Goal: Task Accomplishment & Management: Manage account settings

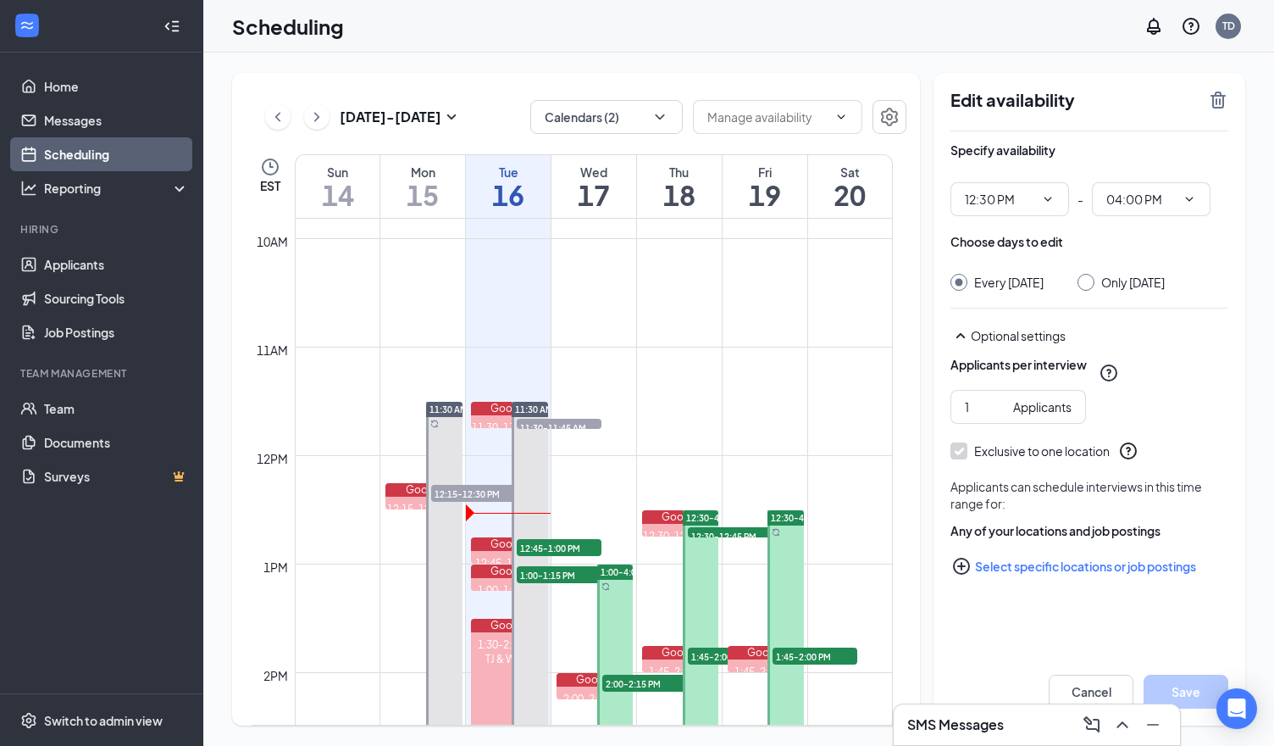
scroll to position [1172, 0]
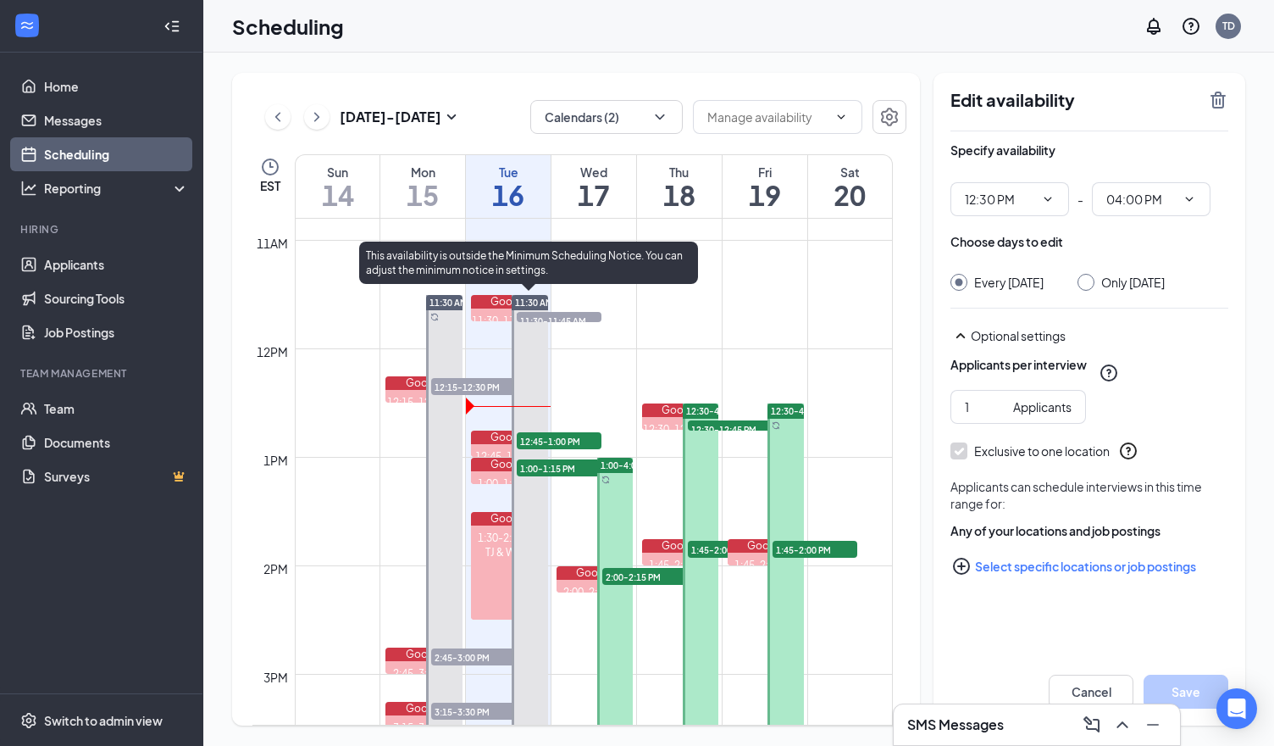
click at [534, 343] on div at bounding box center [530, 538] width 36 height 487
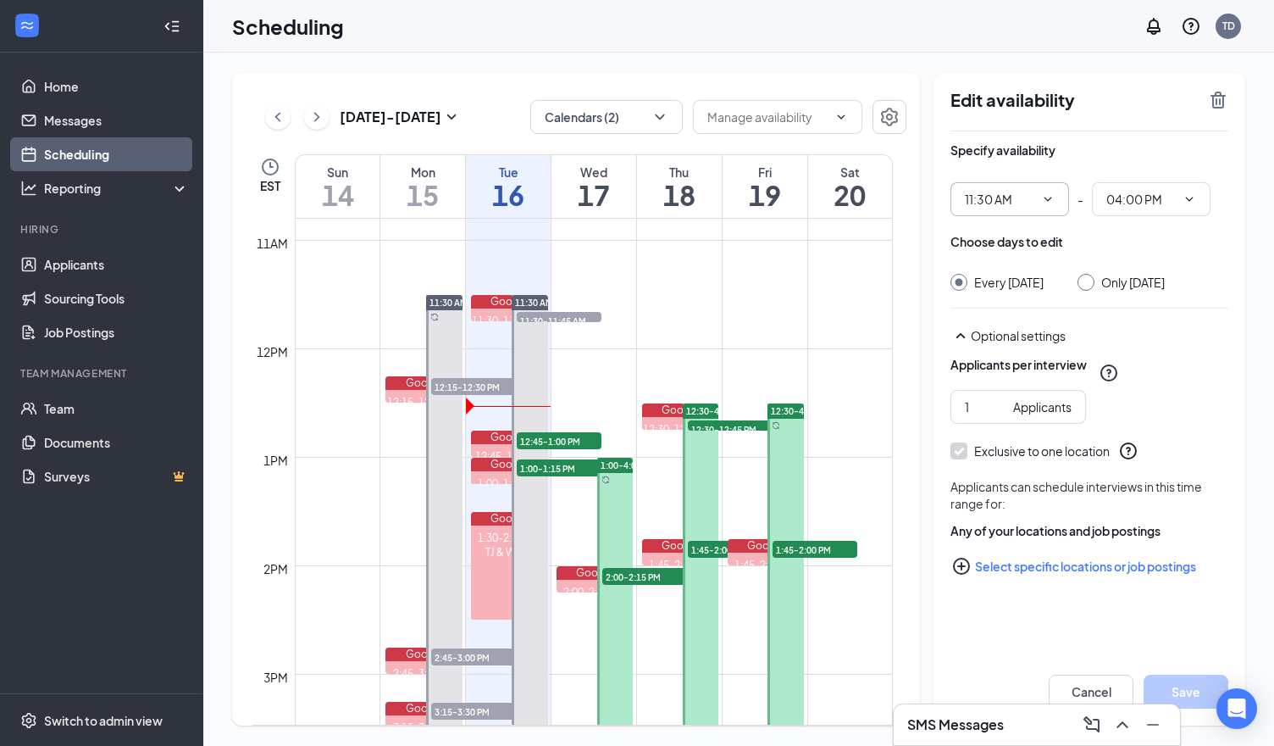
click at [1046, 198] on icon "ChevronDown" at bounding box center [1048, 199] width 14 height 14
click at [998, 192] on input "11:30 AM" at bounding box center [999, 199] width 69 height 19
click at [996, 230] on div "01:00 PM" at bounding box center [1003, 223] width 50 height 19
type input "01:00 PM"
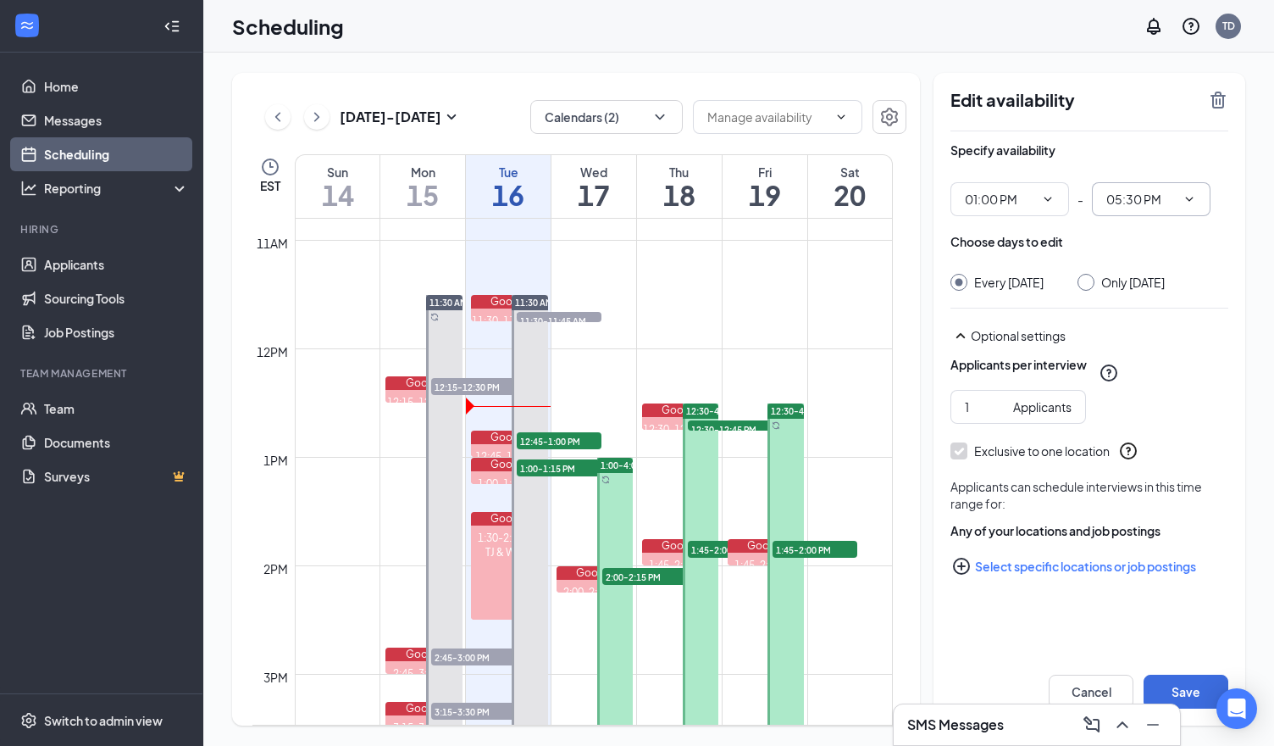
click at [1125, 203] on input "05:30 PM" at bounding box center [1141, 199] width 69 height 19
click at [1142, 395] on div "04:00 PM" at bounding box center [1144, 398] width 50 height 19
type input "04:00 PM"
click at [1185, 689] on button "Save" at bounding box center [1186, 692] width 85 height 34
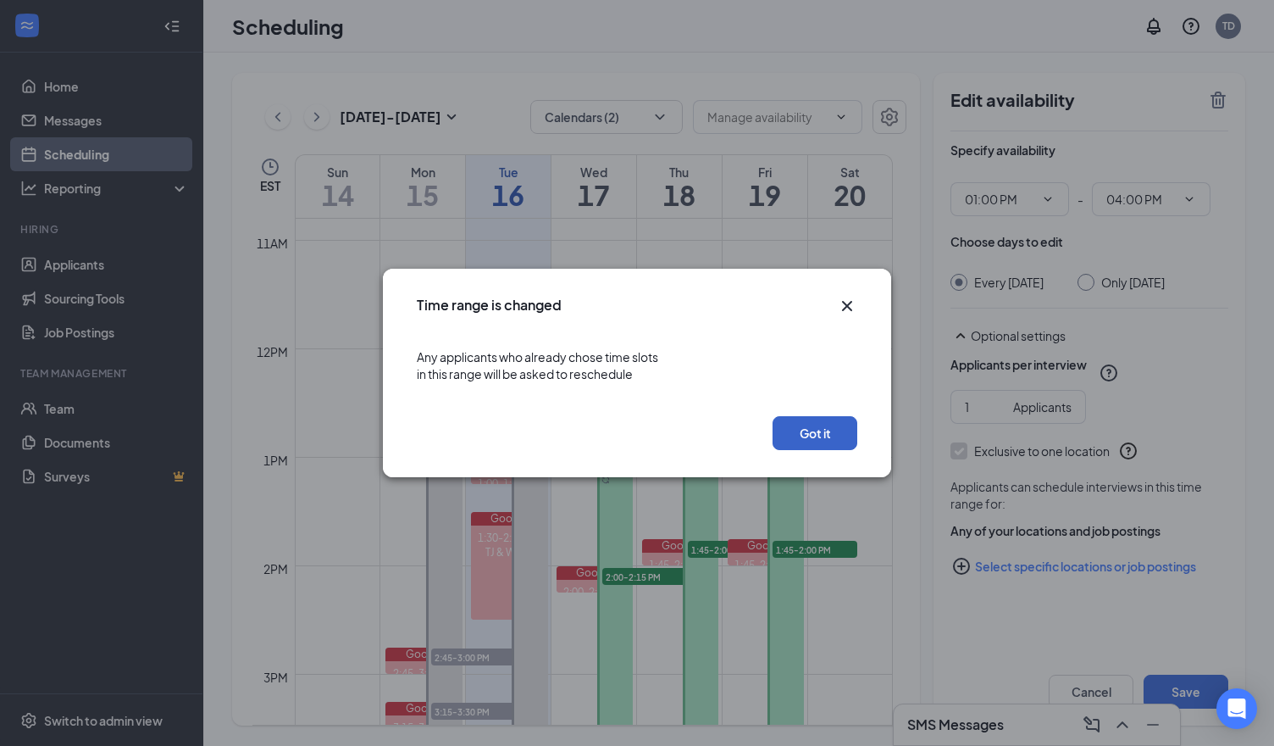
click at [791, 440] on button "Got it" at bounding box center [815, 433] width 85 height 34
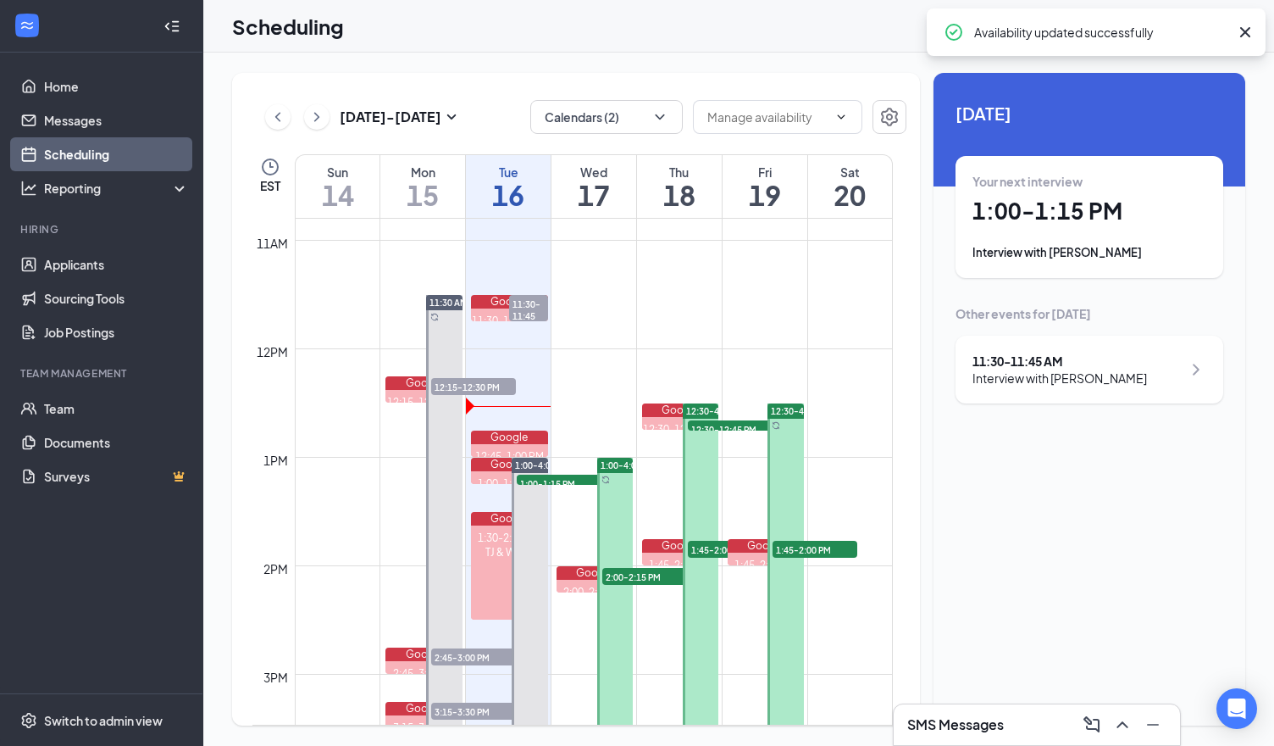
click at [447, 477] on div at bounding box center [444, 538] width 36 height 487
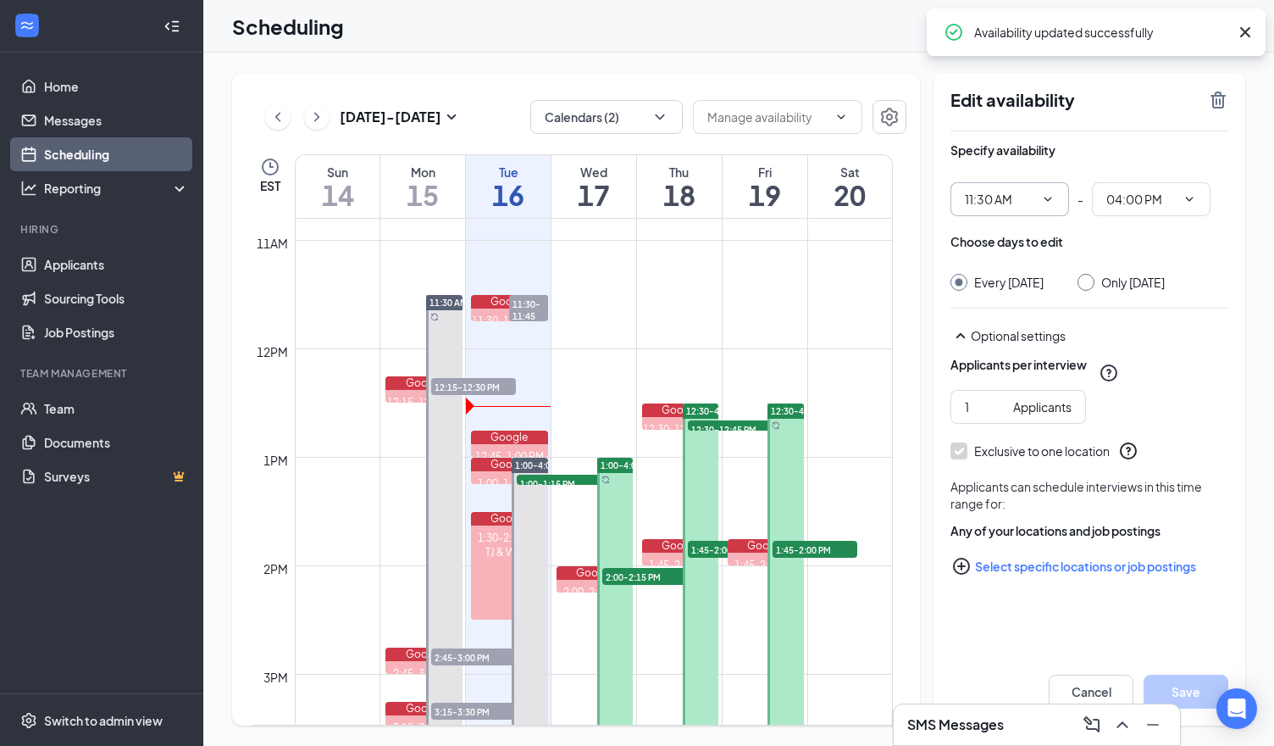
click at [1035, 201] on span "11:30 AM" at bounding box center [1010, 199] width 119 height 34
click at [1089, 239] on div "Choose days to edit" at bounding box center [1090, 250] width 278 height 34
click at [1042, 204] on icon "ChevronDown" at bounding box center [1048, 199] width 14 height 14
click at [1048, 197] on icon "ChevronDown" at bounding box center [1048, 199] width 14 height 14
click at [998, 190] on input "11:30 AM" at bounding box center [999, 199] width 69 height 19
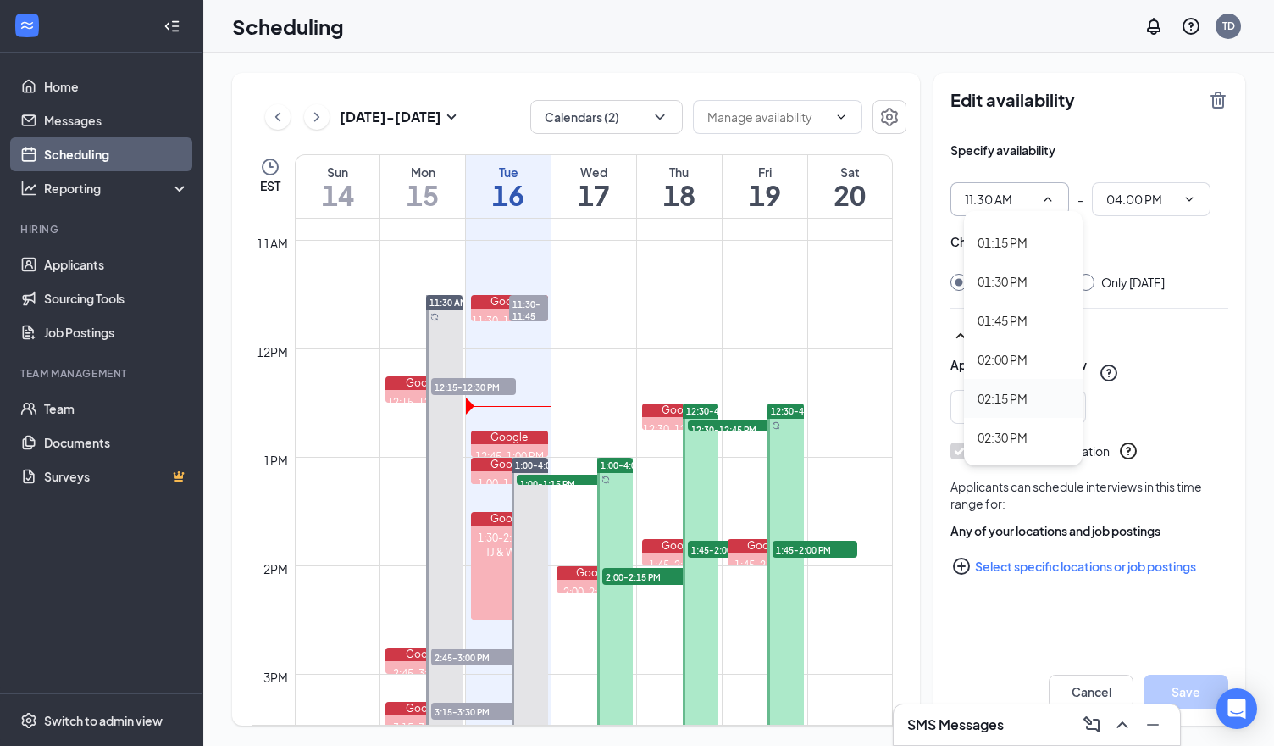
scroll to position [1949, 0]
click at [1017, 299] on div "01:00 PM" at bounding box center [1003, 308] width 50 height 19
type input "01:00 PM"
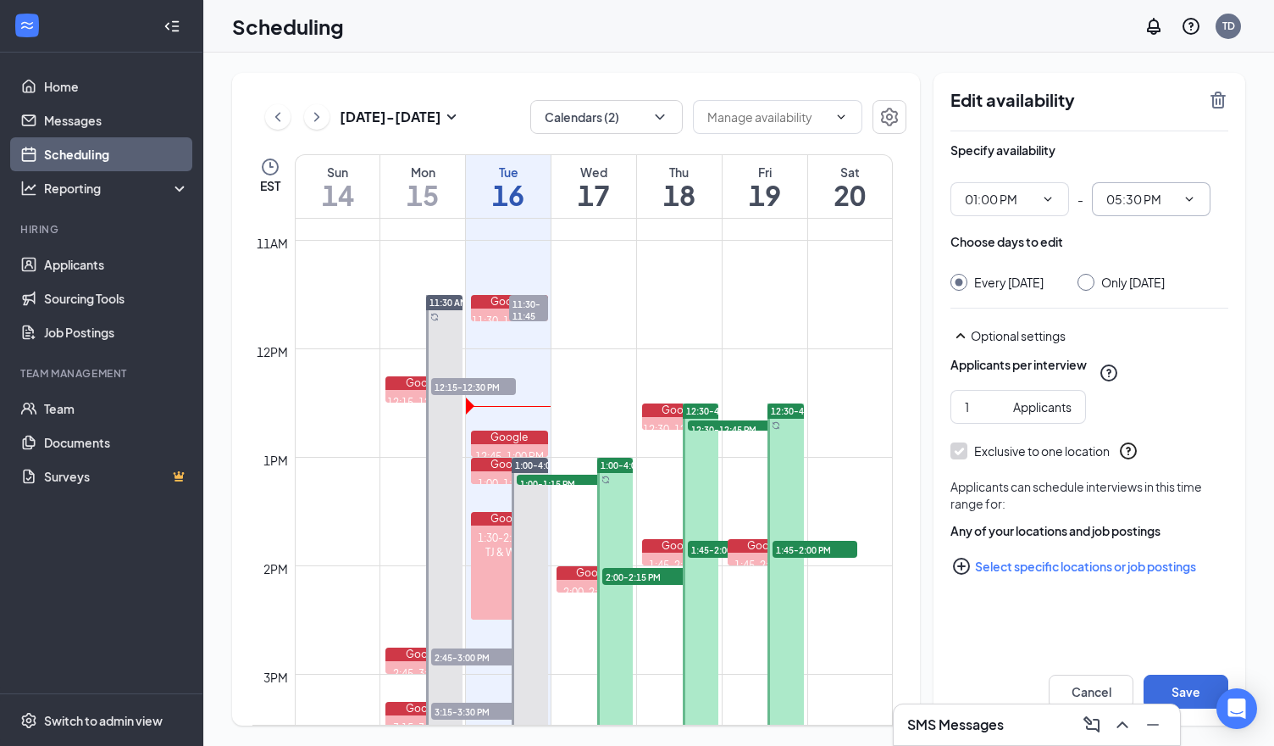
click at [1129, 197] on input "05:30 PM" at bounding box center [1141, 199] width 69 height 19
click at [1140, 386] on div "04:00 PM" at bounding box center [1165, 398] width 119 height 39
type input "04:00 PM"
click at [1184, 680] on button "Save" at bounding box center [1186, 692] width 85 height 34
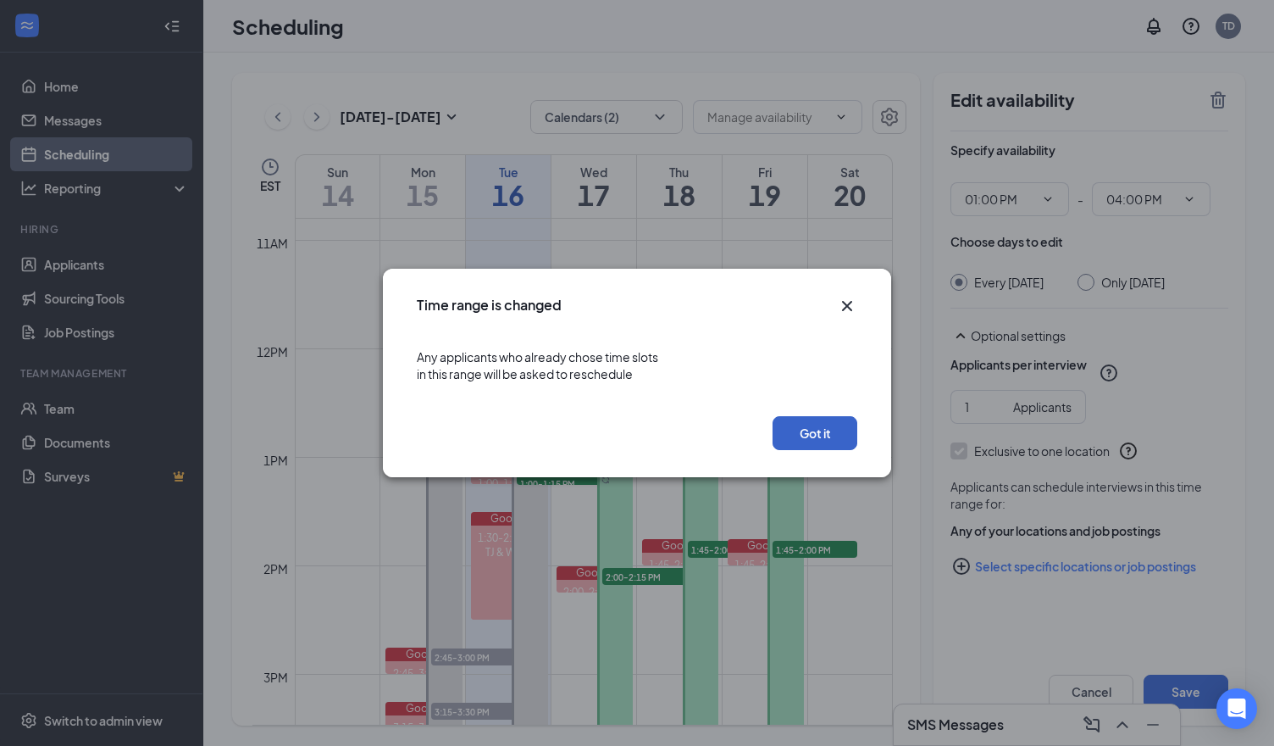
click at [803, 425] on button "Got it" at bounding box center [815, 433] width 85 height 34
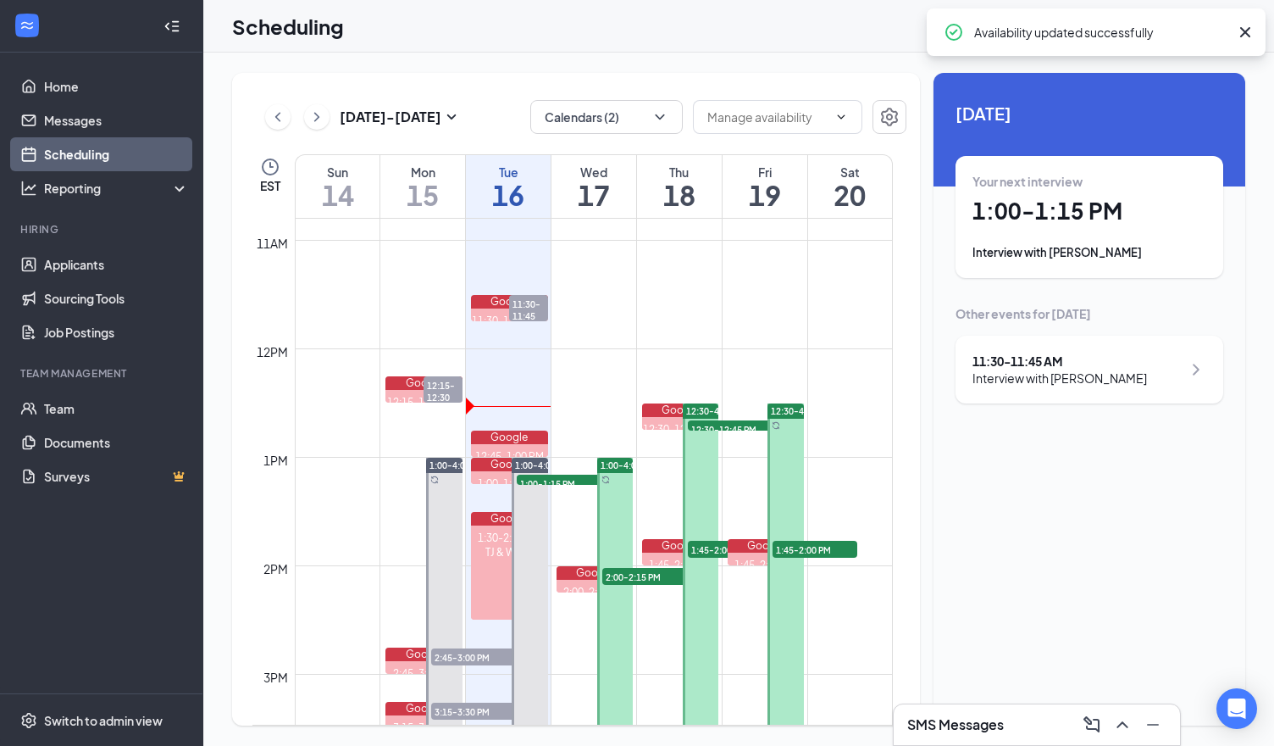
click at [688, 470] on div at bounding box center [701, 592] width 36 height 379
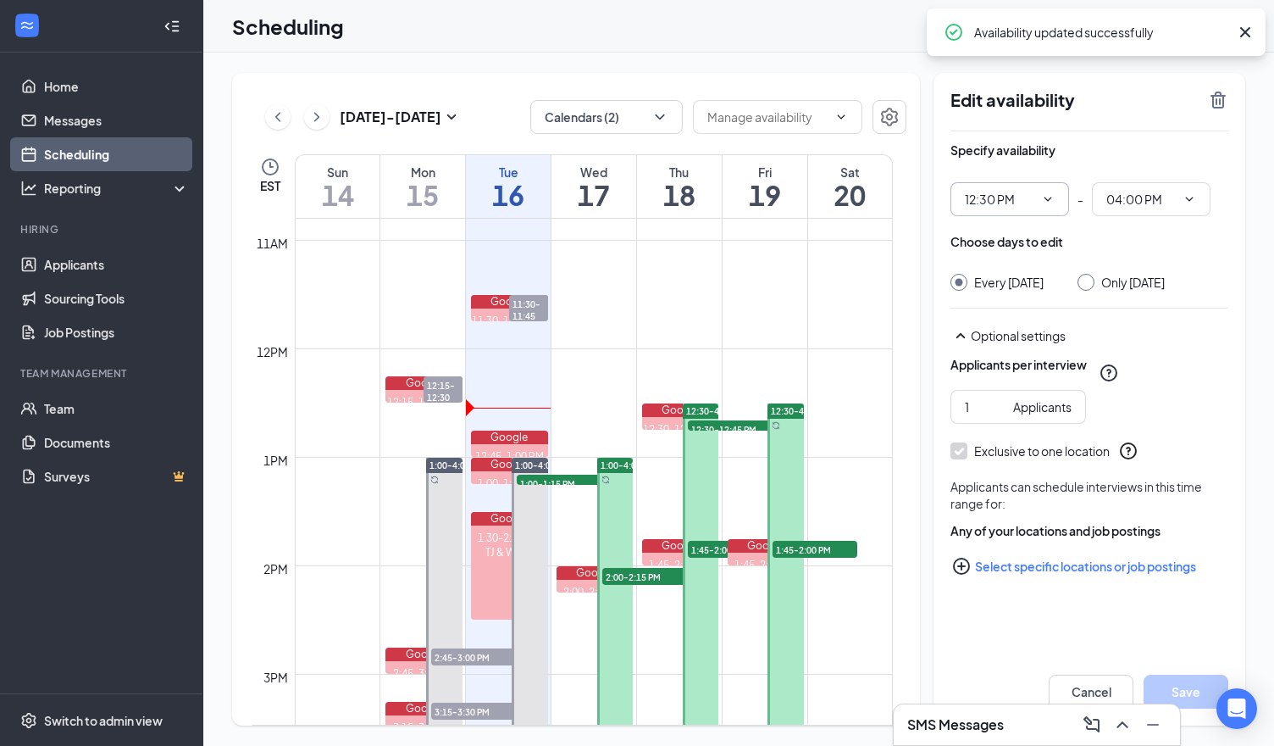
click at [1007, 202] on input "12:30 PM" at bounding box center [999, 199] width 69 height 19
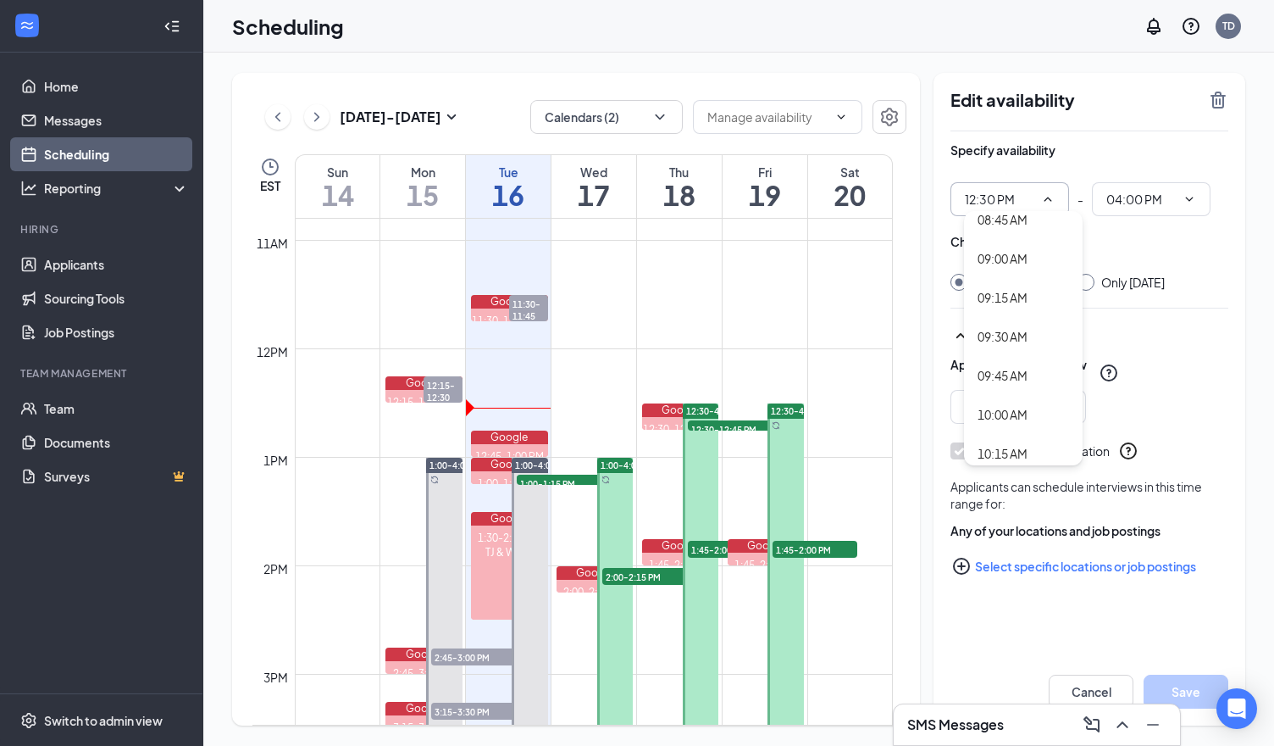
scroll to position [1864, 0]
click at [1007, 392] on div "01:00 PM" at bounding box center [1003, 393] width 50 height 19
type input "01:00 PM"
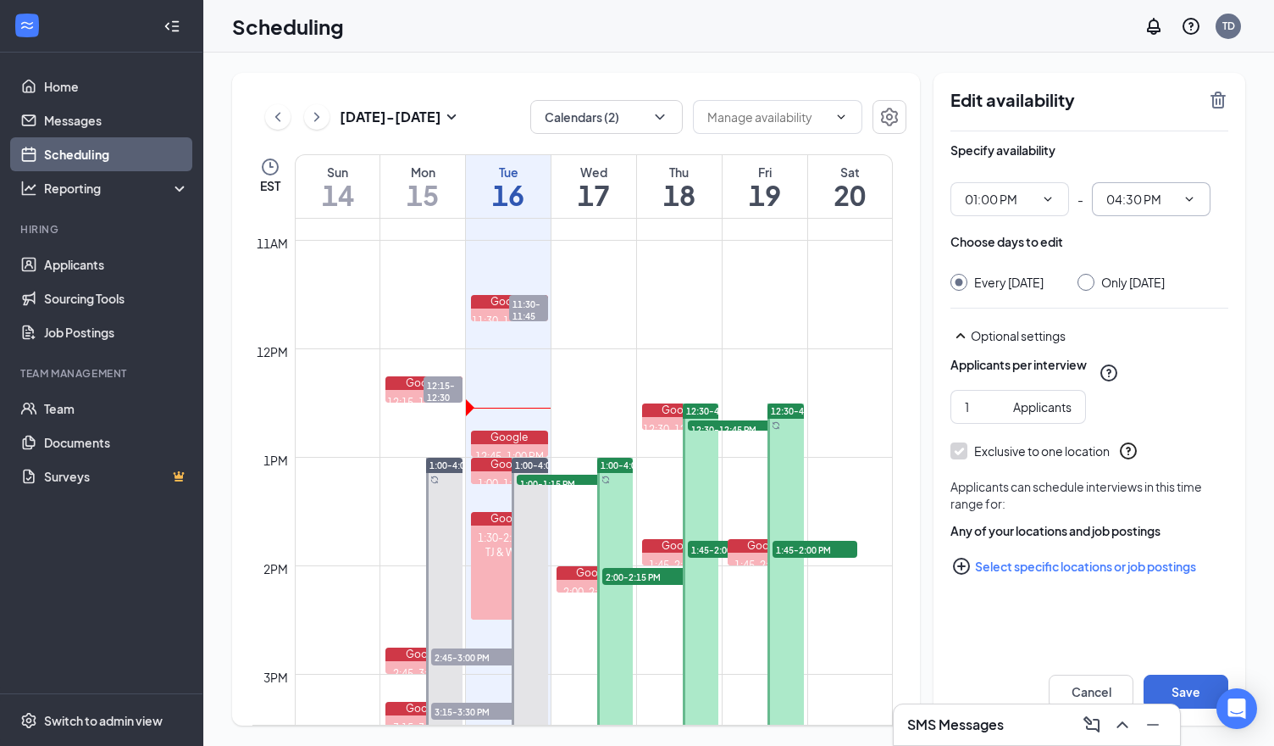
click at [1108, 204] on input "04:30 PM" at bounding box center [1141, 199] width 69 height 19
click at [1123, 231] on div "04:00 PM" at bounding box center [1144, 228] width 50 height 19
type input "04:00 PM"
click at [1191, 696] on button "Save" at bounding box center [1186, 692] width 85 height 34
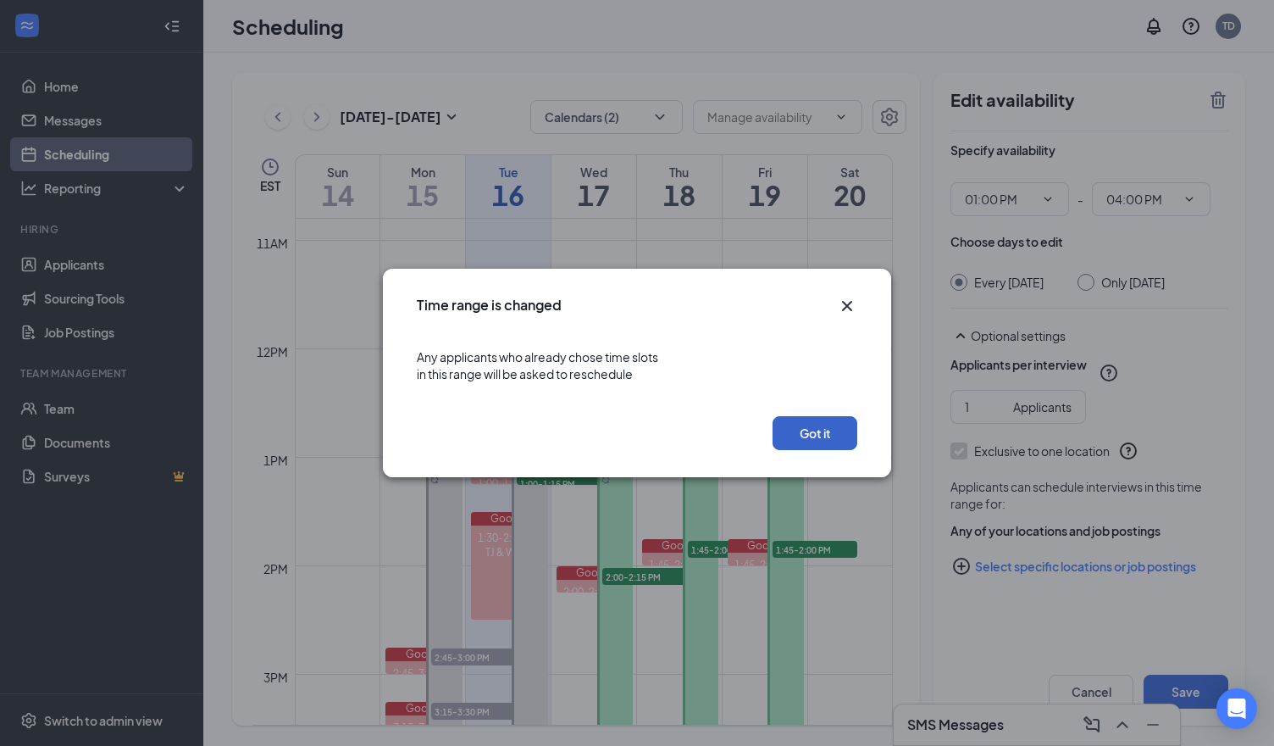
click at [817, 445] on button "Got it" at bounding box center [815, 433] width 85 height 34
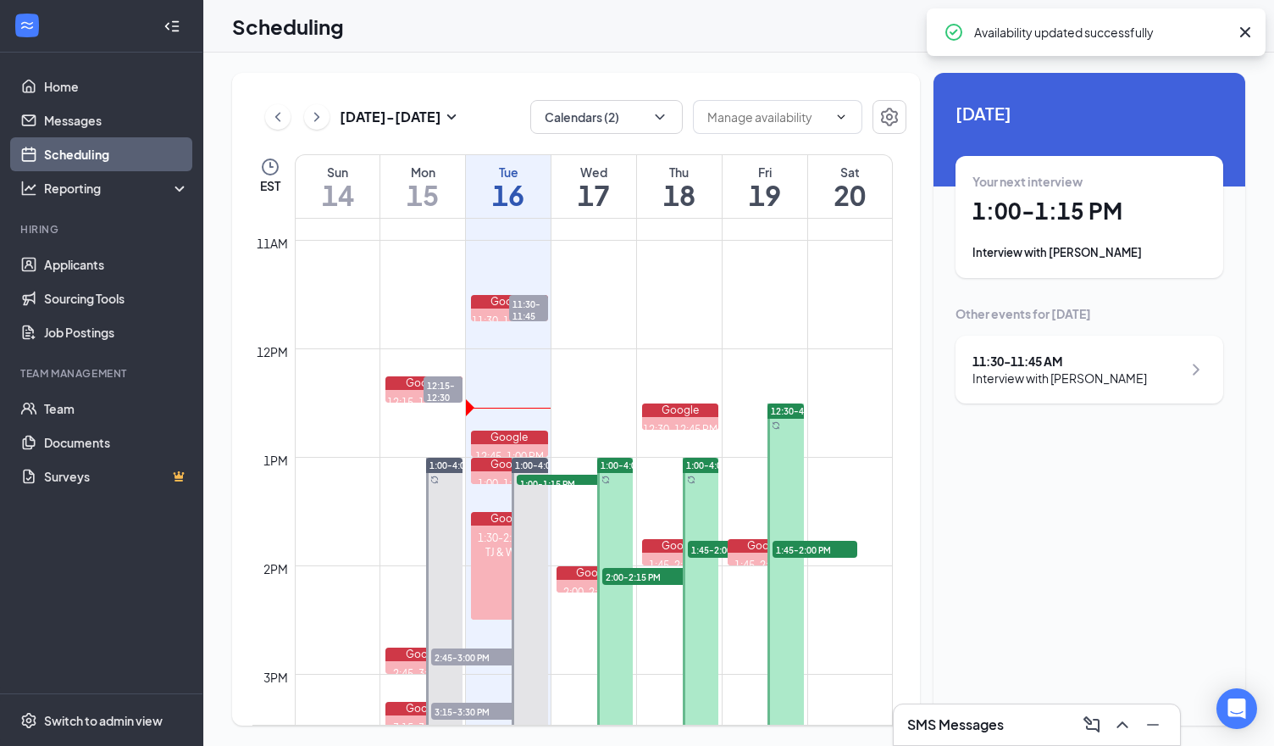
click at [775, 488] on div at bounding box center [786, 592] width 36 height 379
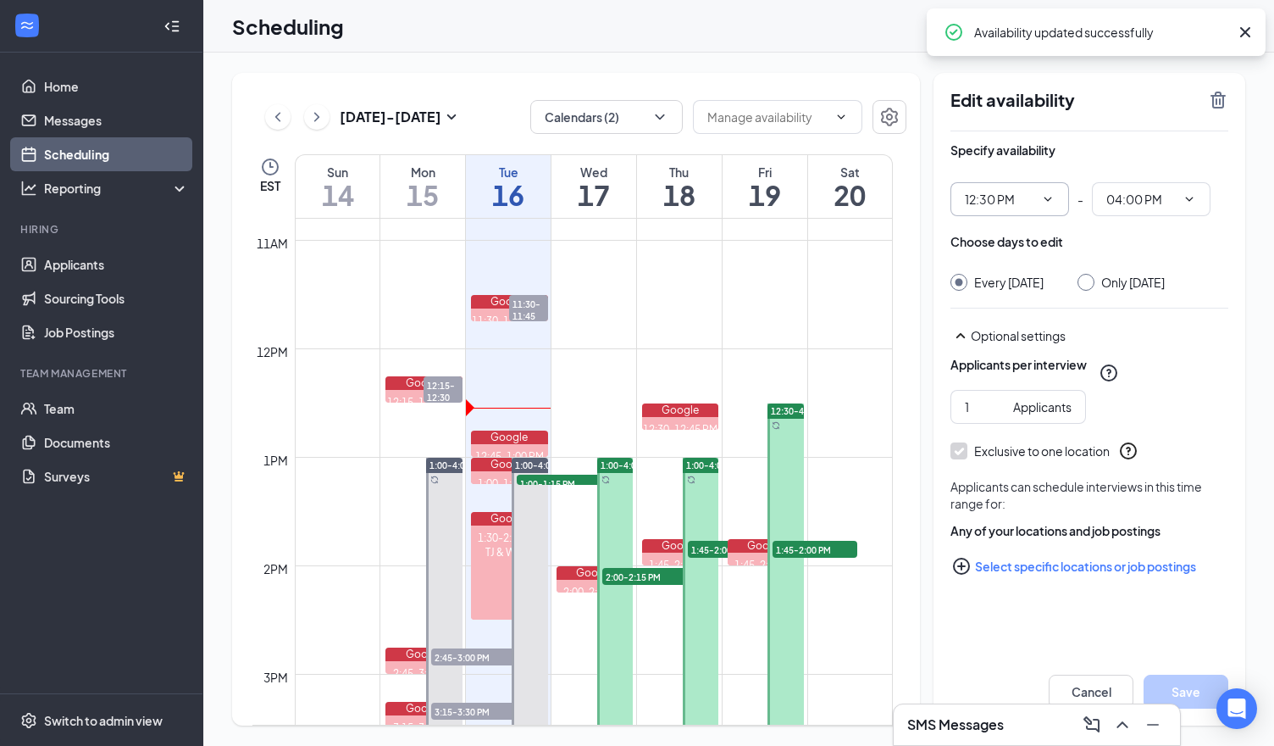
click at [969, 203] on input "12:30 PM" at bounding box center [999, 199] width 69 height 19
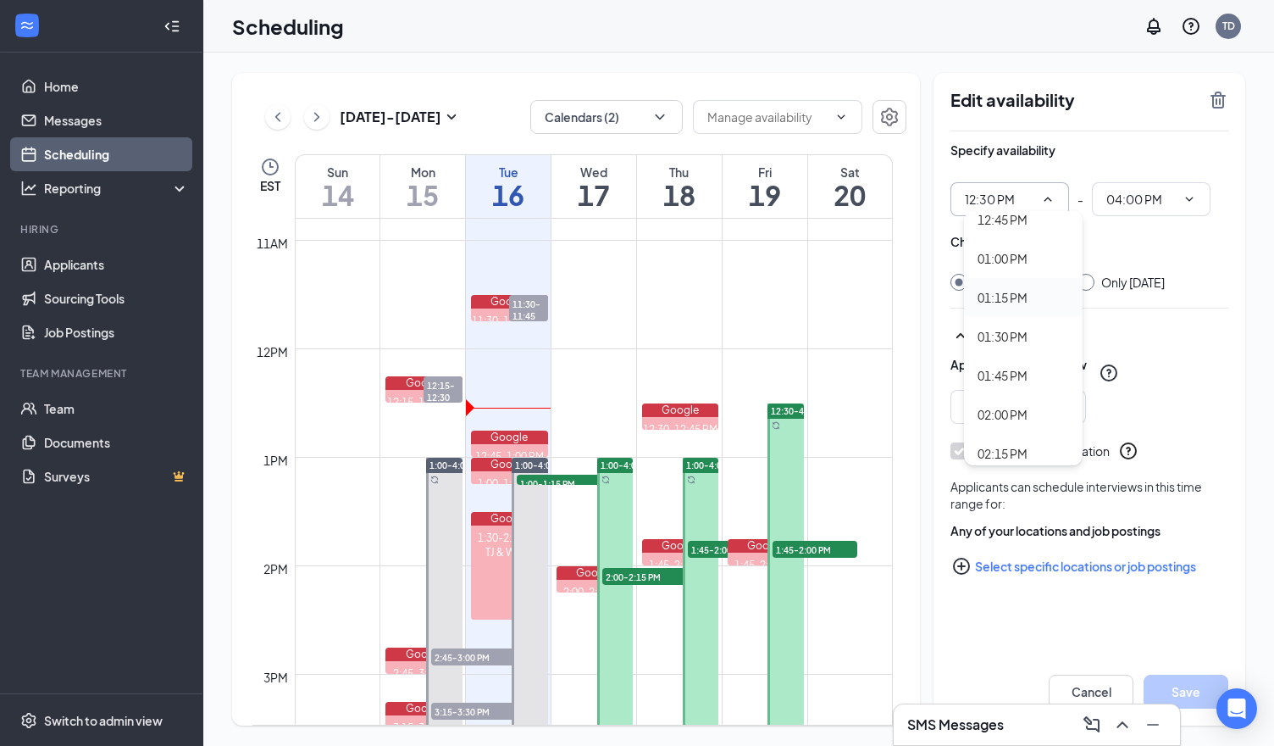
scroll to position [2034, 0]
click at [988, 231] on div "01:00 PM" at bounding box center [1003, 223] width 50 height 19
type input "01:00 PM"
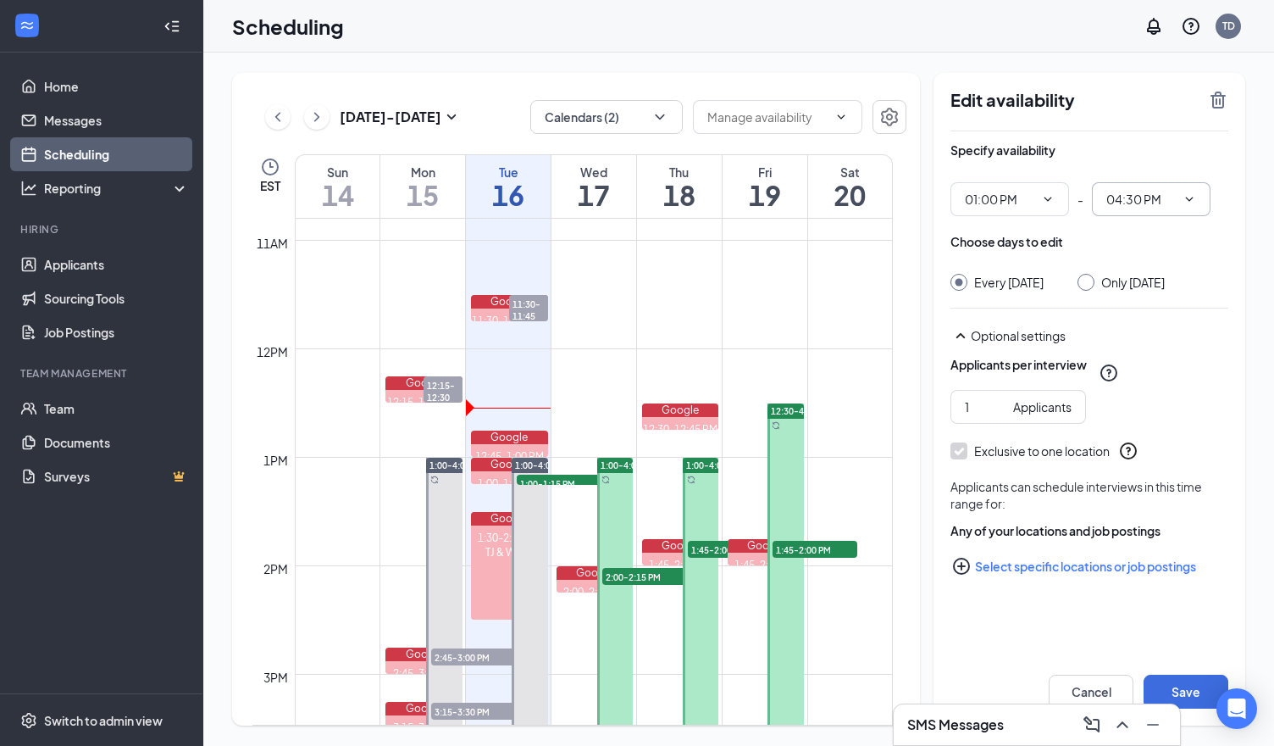
click at [1130, 201] on input "04:30 PM" at bounding box center [1141, 199] width 69 height 19
click at [1152, 230] on div "04:00 PM" at bounding box center [1144, 228] width 50 height 19
type input "04:00 PM"
click at [1190, 695] on button "Save" at bounding box center [1186, 692] width 85 height 34
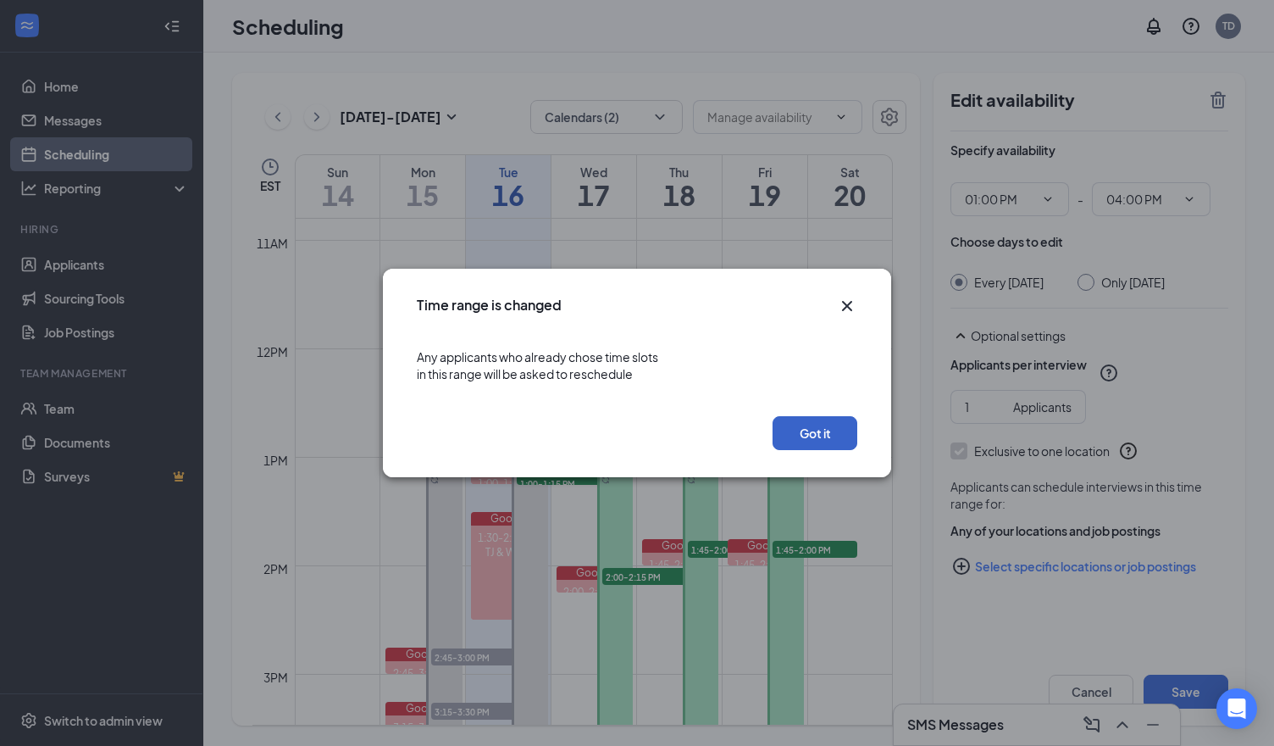
click at [798, 441] on button "Got it" at bounding box center [815, 433] width 85 height 34
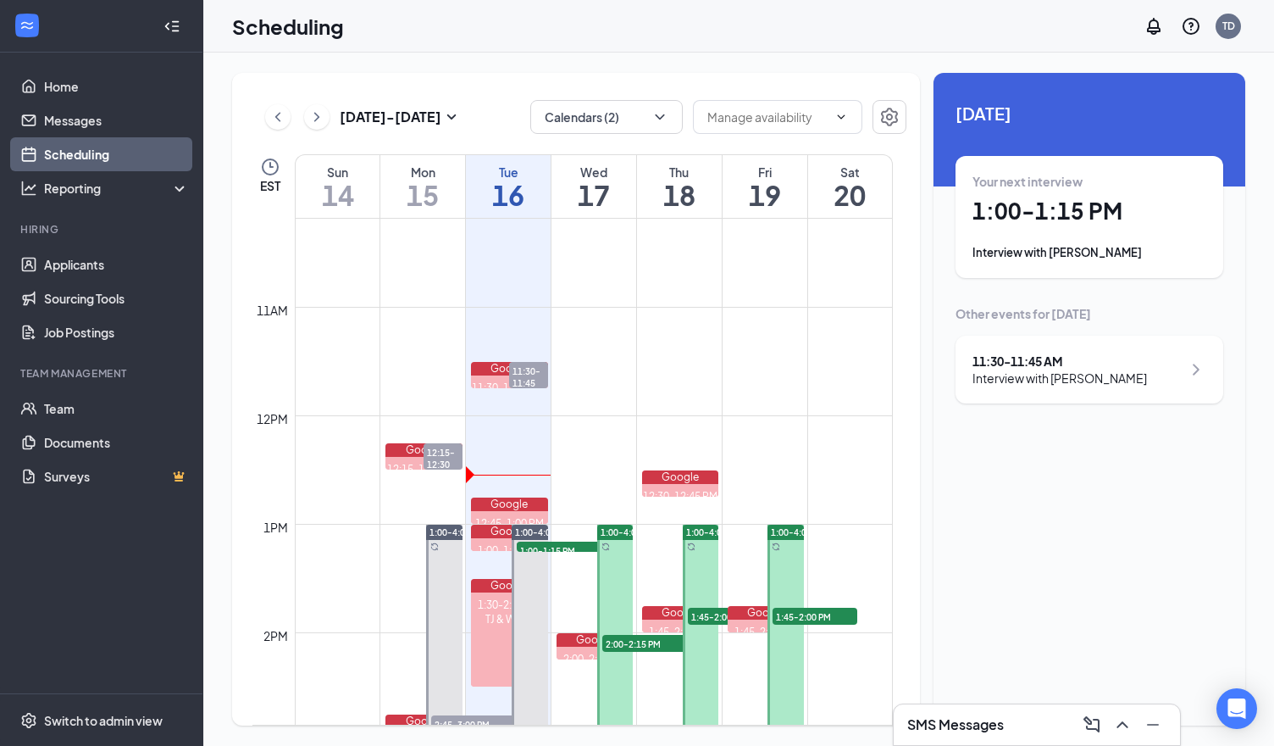
scroll to position [1002, 0]
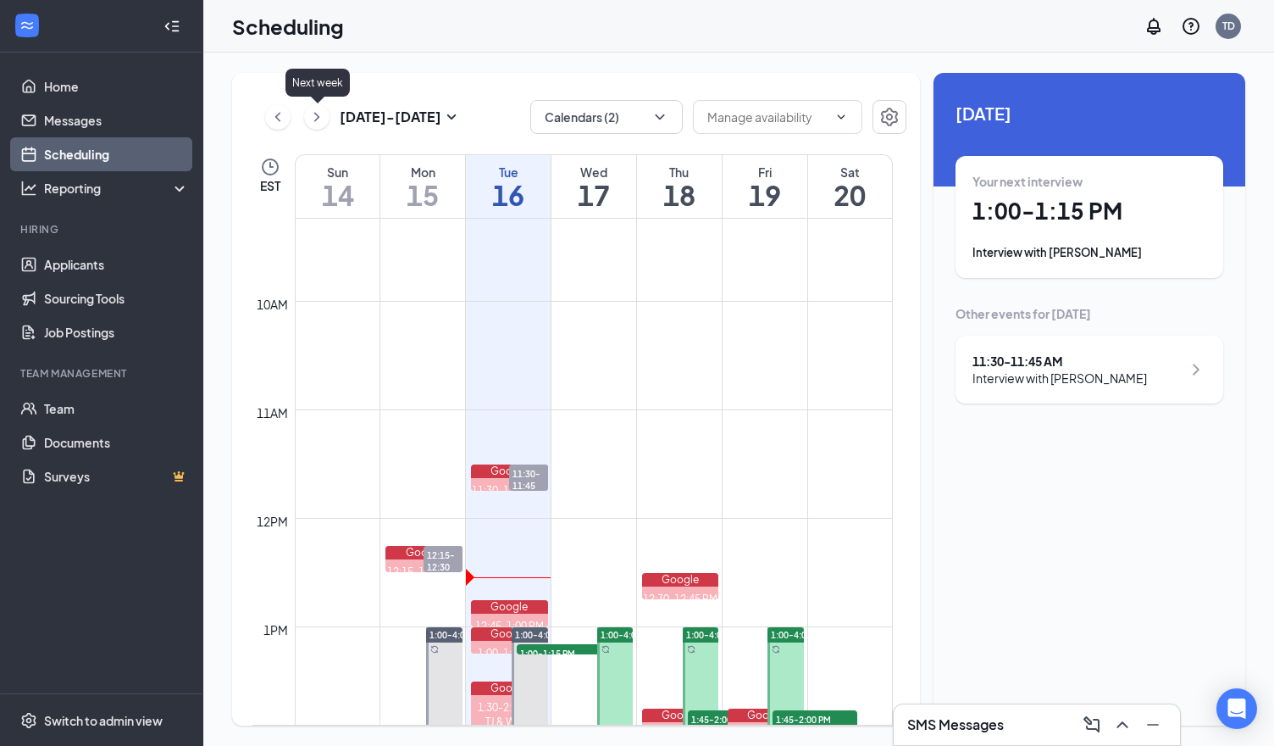
click at [322, 114] on icon "ChevronRight" at bounding box center [316, 117] width 17 height 20
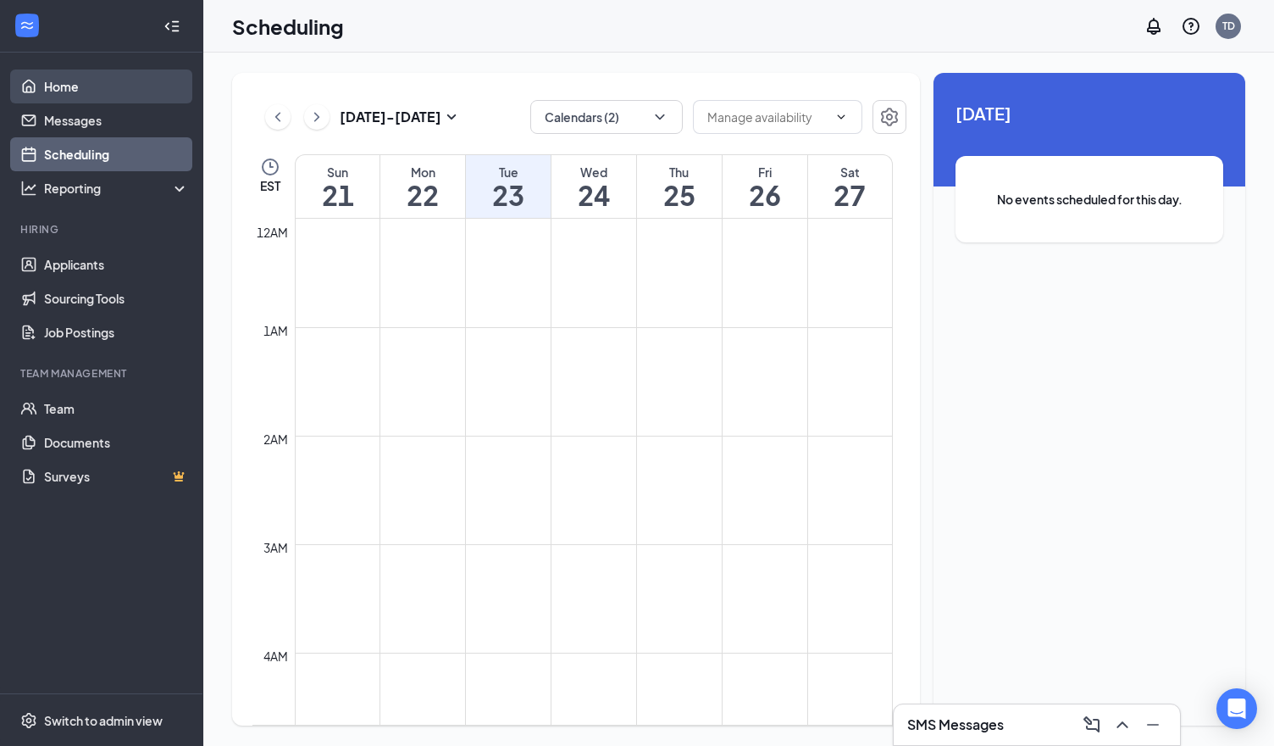
click at [127, 84] on link "Home" at bounding box center [116, 86] width 145 height 34
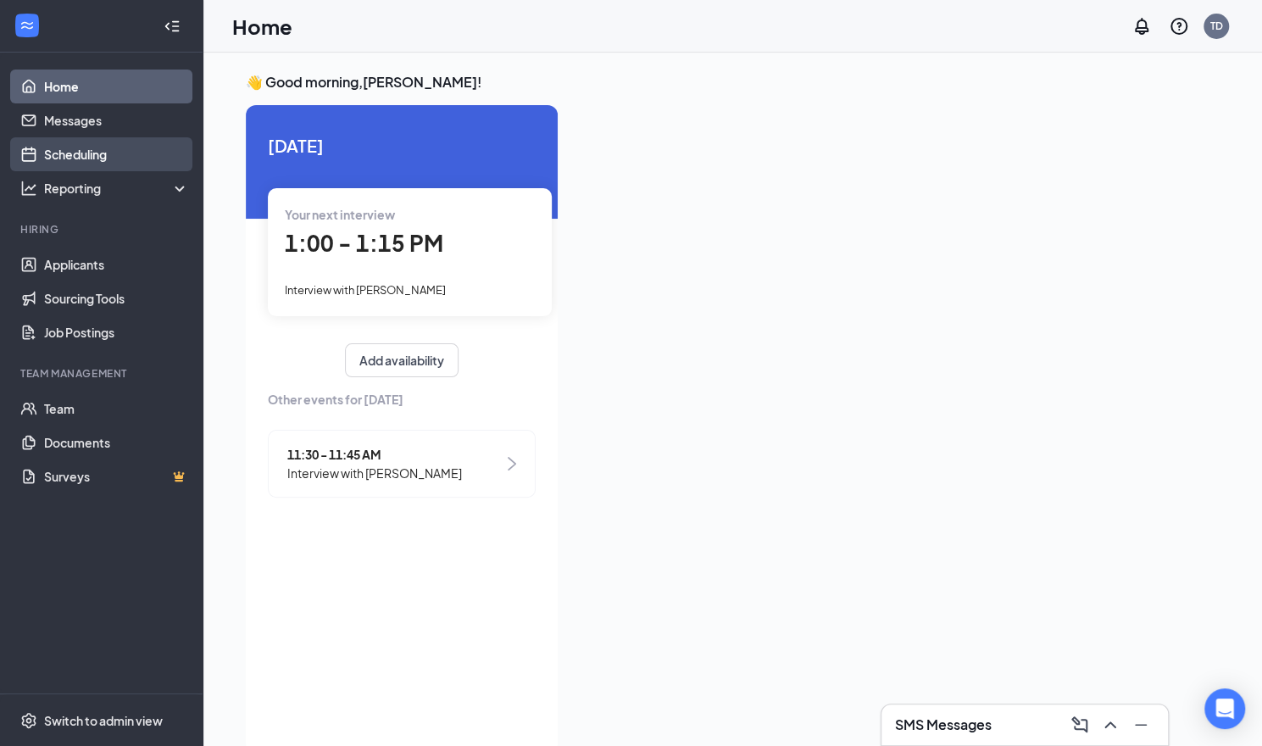
click at [53, 157] on link "Scheduling" at bounding box center [116, 154] width 145 height 34
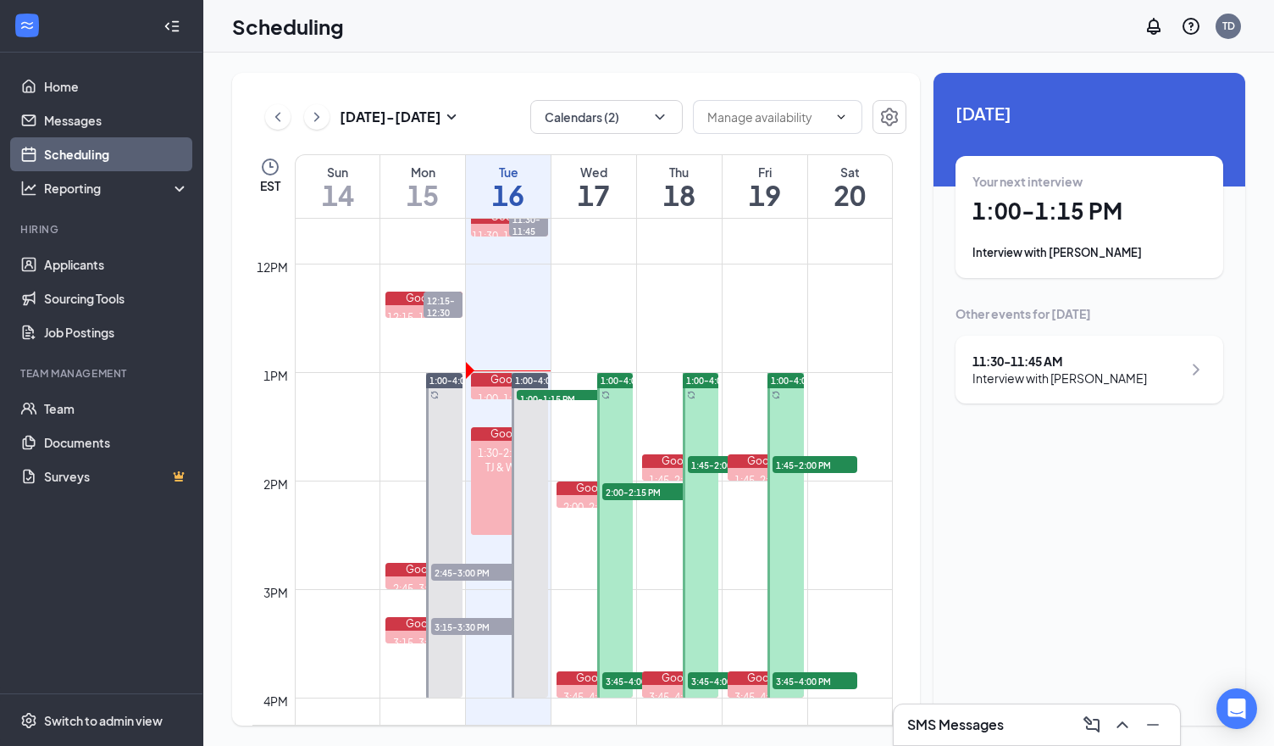
scroll to position [1341, 0]
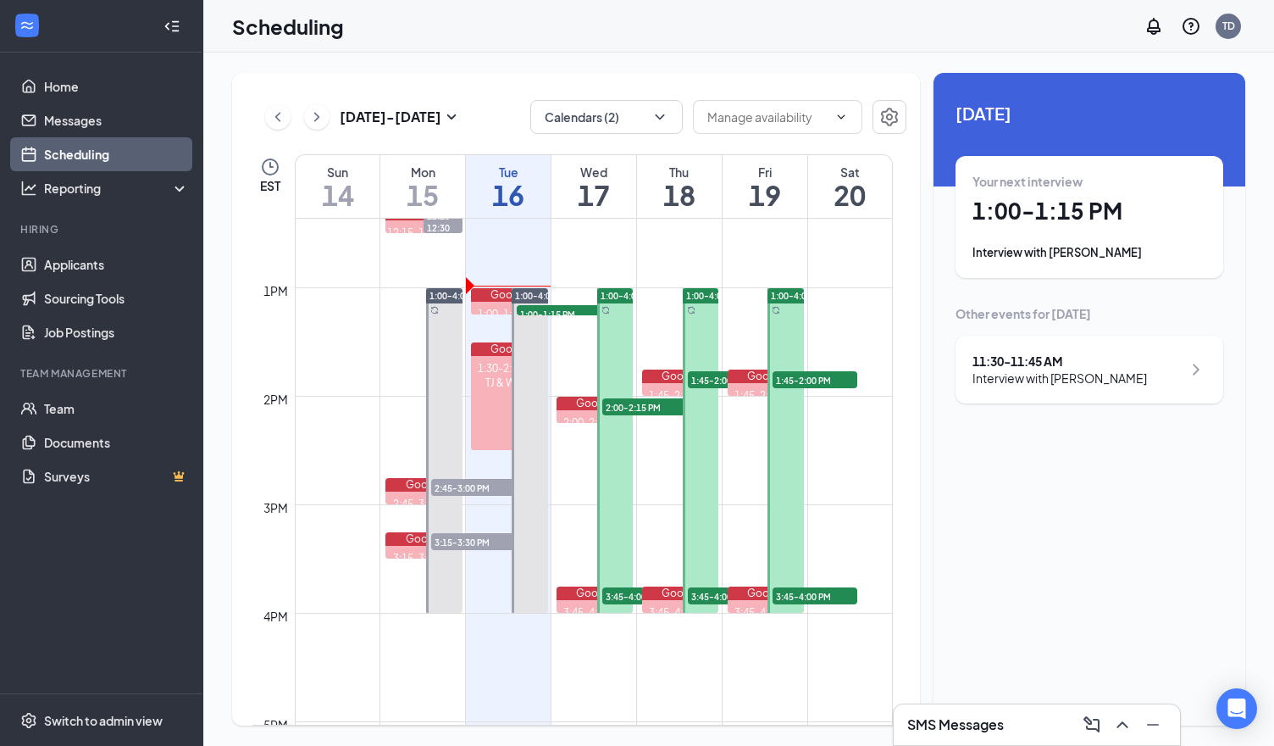
click at [475, 484] on span "2:45-3:00 PM" at bounding box center [473, 487] width 85 height 17
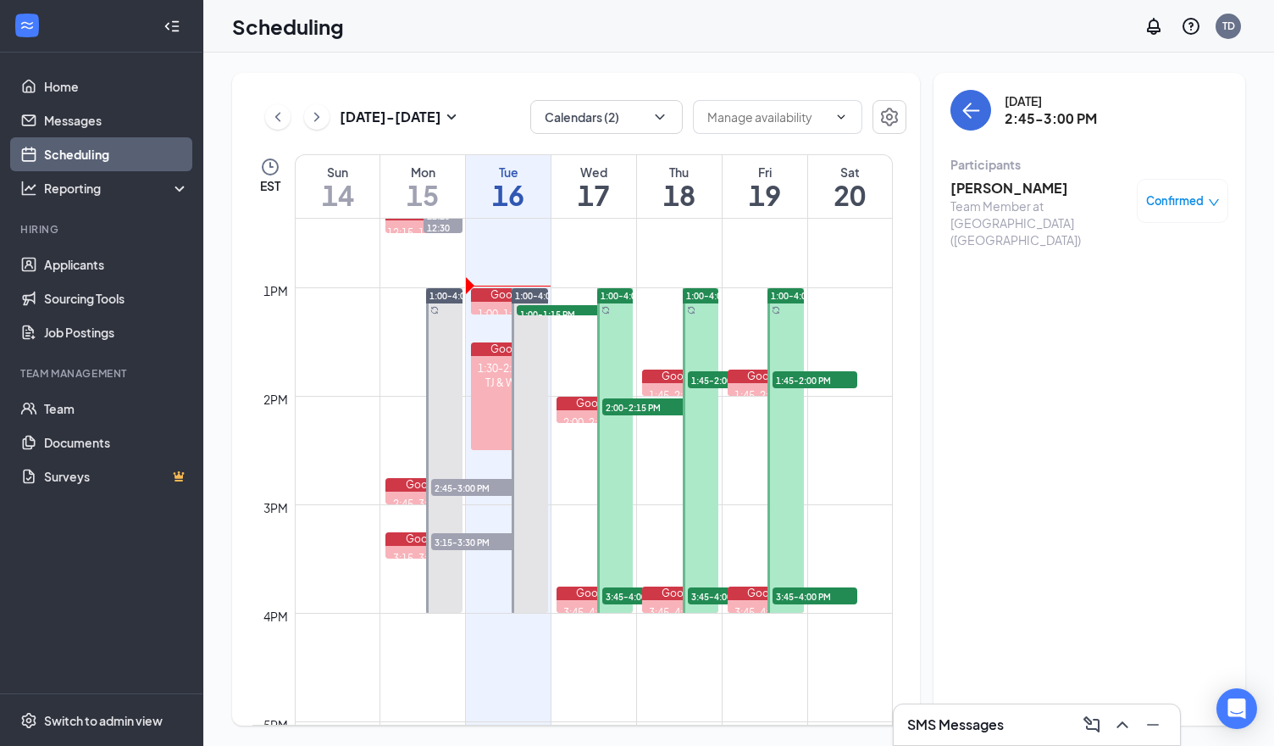
click at [625, 594] on span "3:45-4:00 PM" at bounding box center [644, 595] width 85 height 17
click at [703, 591] on span "3:45-4:00 PM" at bounding box center [730, 595] width 85 height 17
click at [810, 592] on span "3:45-4:00 PM" at bounding box center [815, 595] width 85 height 17
